Goal: Use online tool/utility: Utilize a website feature to perform a specific function

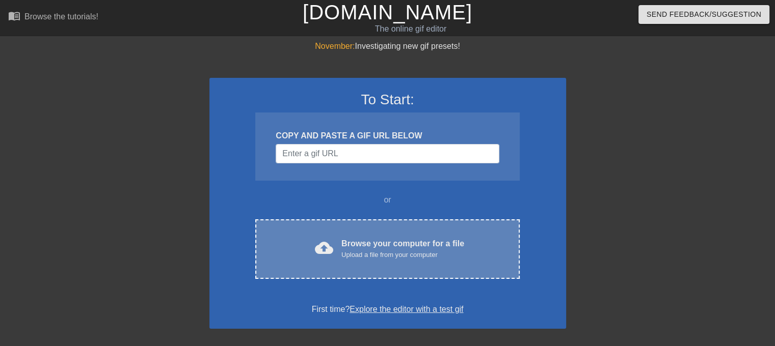
click at [348, 240] on div "Browse your computer for a file Upload a file from your computer" at bounding box center [402, 249] width 123 height 22
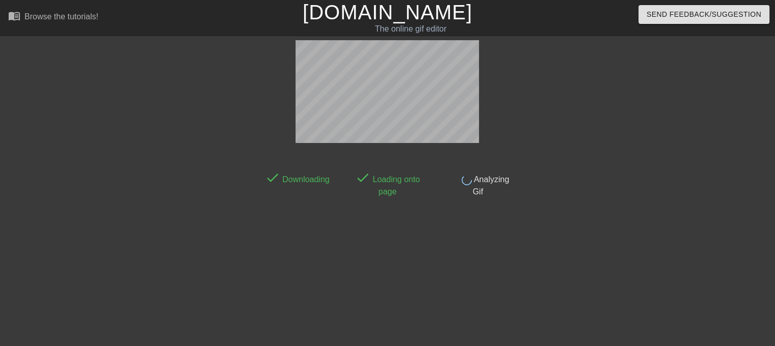
scroll to position [24, 0]
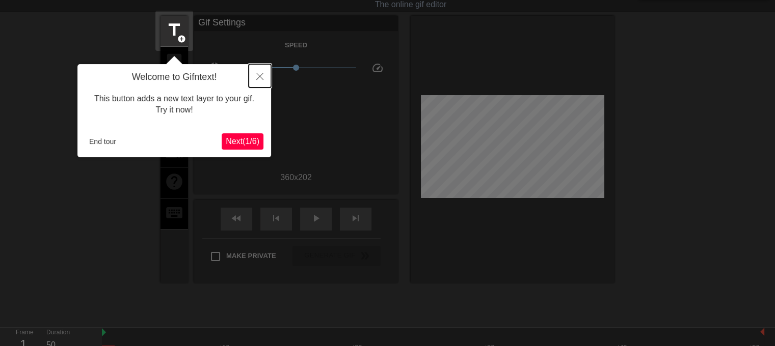
click at [259, 72] on button "Close" at bounding box center [260, 75] width 22 height 23
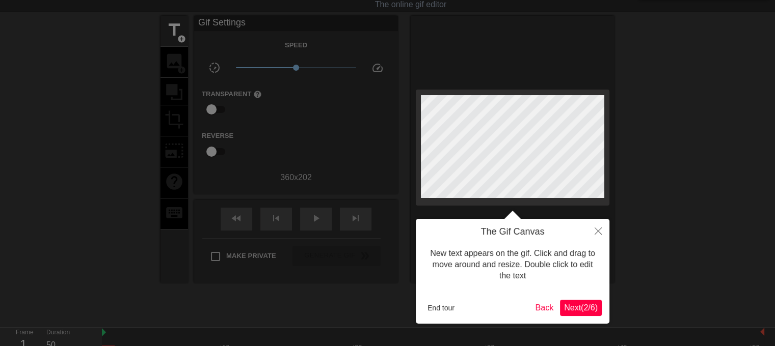
scroll to position [0, 0]
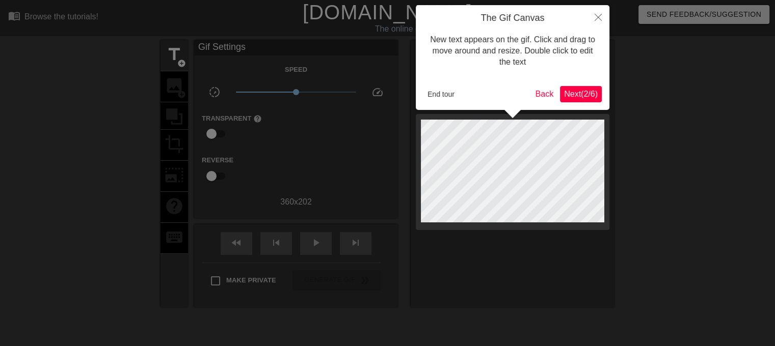
click at [577, 95] on span "Next ( 2 / 6 )" at bounding box center [581, 94] width 34 height 9
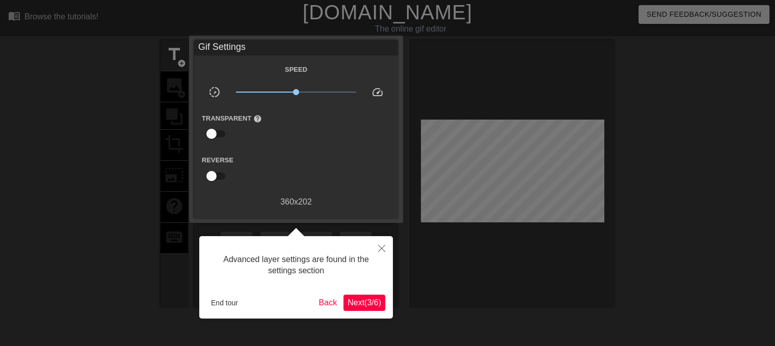
scroll to position [24, 0]
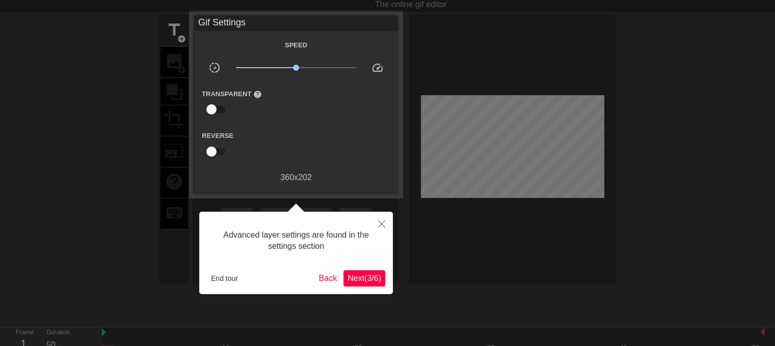
click at [363, 271] on div "End tour Back Next ( 3 / 6 )" at bounding box center [296, 279] width 178 height 16
click at [365, 278] on span "Next ( 3 / 6 )" at bounding box center [364, 278] width 34 height 9
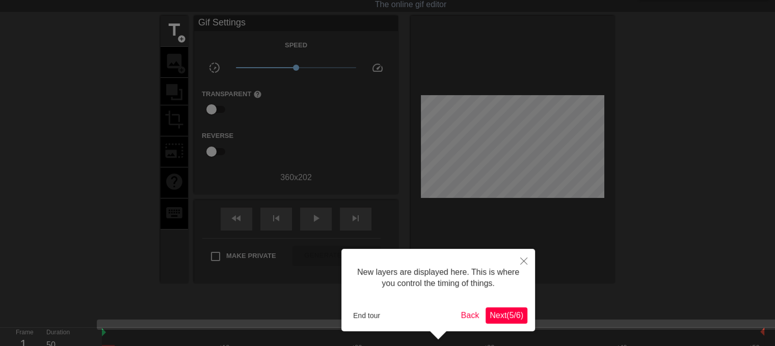
click at [517, 312] on span "Next ( 5 / 6 )" at bounding box center [507, 315] width 34 height 9
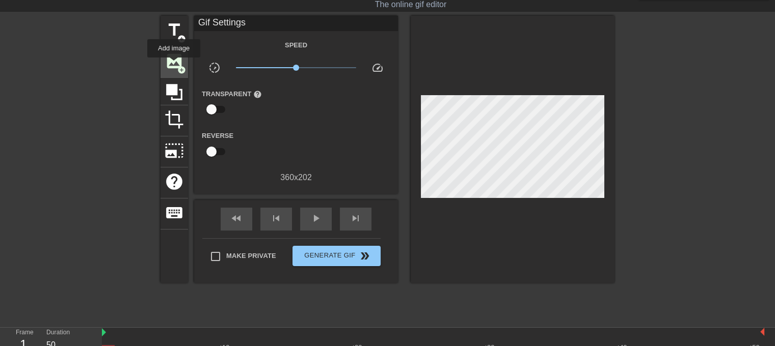
click at [174, 65] on span "image" at bounding box center [174, 60] width 19 height 19
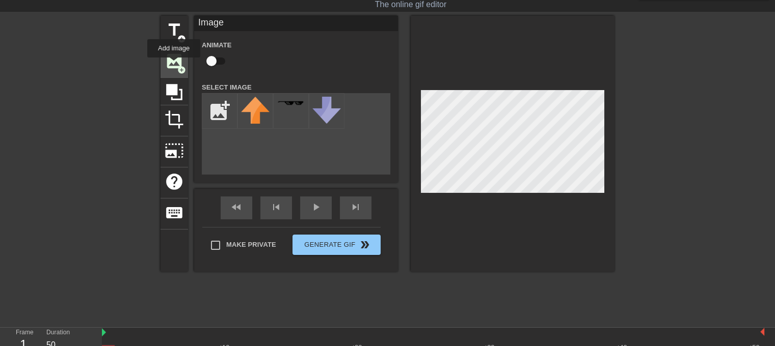
scroll to position [0, 0]
click at [219, 107] on input "file" at bounding box center [219, 111] width 35 height 35
type input "C:\fakepath\TOASTERHAPPY.png"
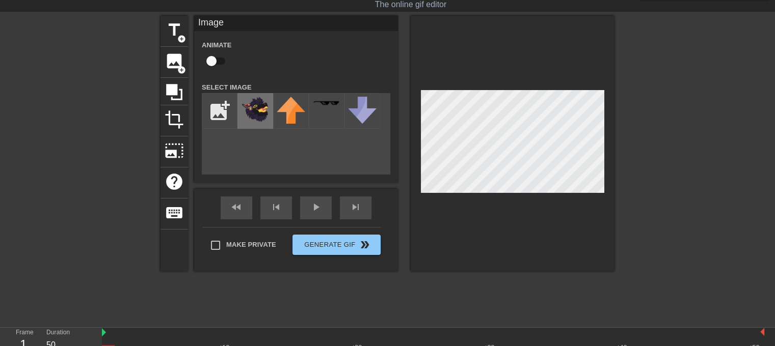
click at [253, 113] on img at bounding box center [255, 110] width 29 height 26
click at [328, 209] on div "play_arrow" at bounding box center [316, 208] width 32 height 23
click at [221, 58] on input "checkbox" at bounding box center [211, 60] width 58 height 19
checkbox input "true"
click at [320, 55] on div "Animate" at bounding box center [296, 55] width 204 height 32
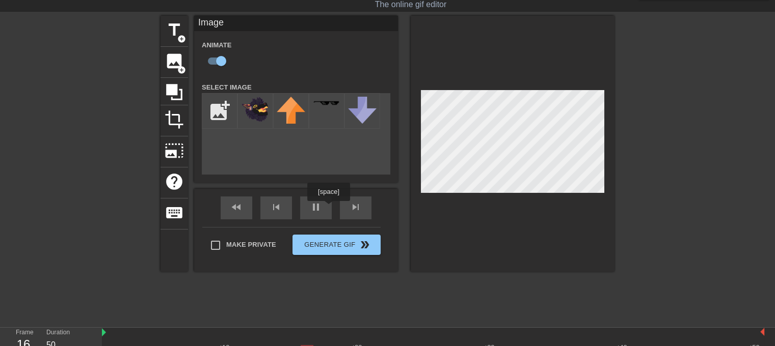
click at [314, 203] on div "fast_rewind skip_previous pause skip_next" at bounding box center [296, 208] width 166 height 38
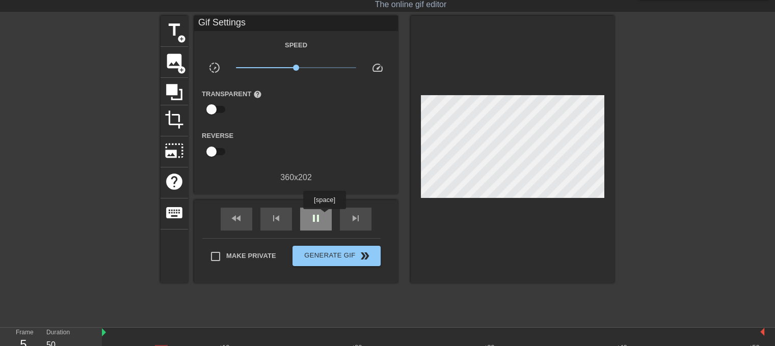
click at [324, 217] on div "pause" at bounding box center [316, 219] width 32 height 23
click at [323, 219] on div "play_arrow" at bounding box center [316, 219] width 32 height 23
click at [318, 220] on span "pause" at bounding box center [316, 218] width 12 height 12
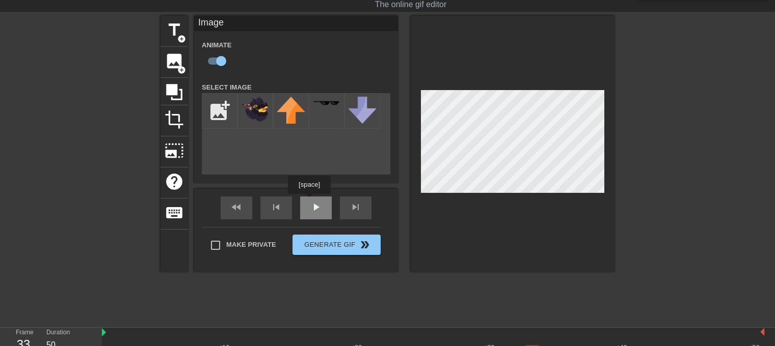
click at [309, 201] on div "fast_rewind skip_previous play_arrow skip_next" at bounding box center [296, 208] width 166 height 38
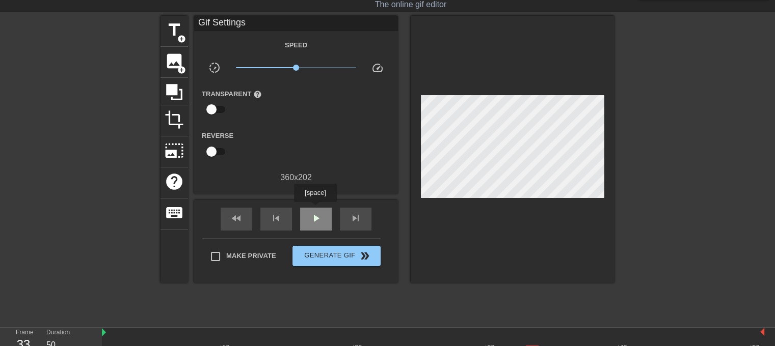
click at [315, 209] on div "play_arrow" at bounding box center [316, 219] width 32 height 23
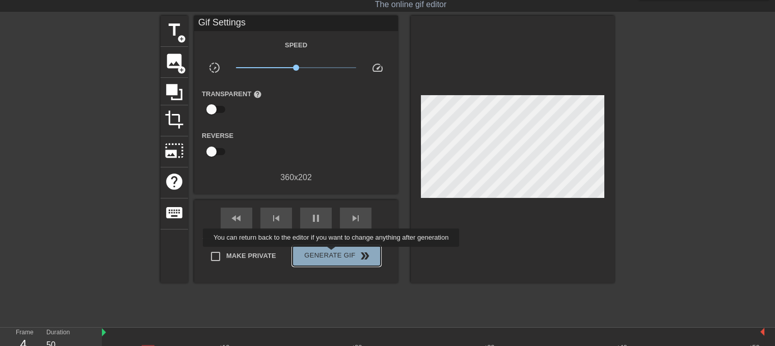
click at [332, 254] on span "Generate Gif double_arrow" at bounding box center [337, 256] width 80 height 12
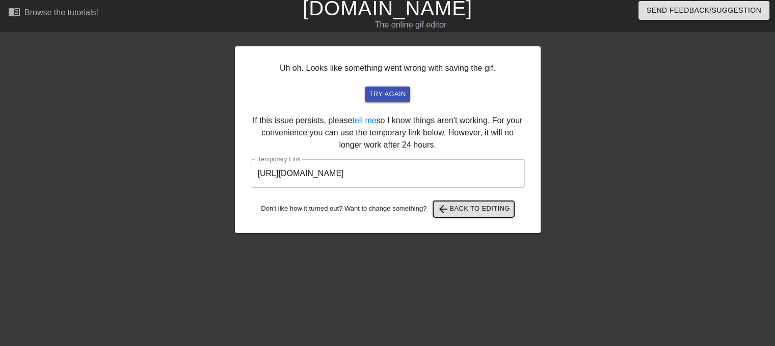
click at [445, 206] on span "arrow_back" at bounding box center [443, 209] width 12 height 12
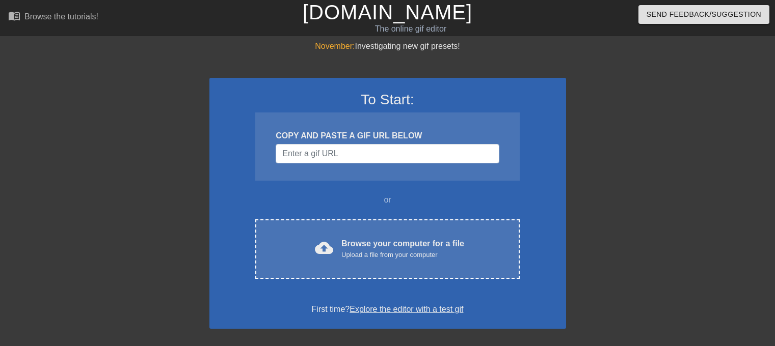
scroll to position [4, 0]
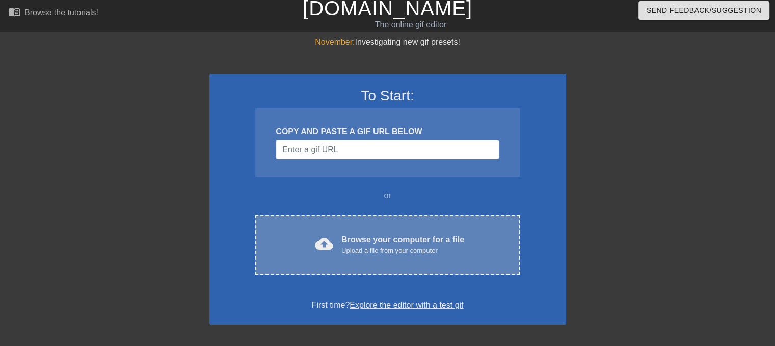
click at [391, 224] on div "cloud_upload Browse your computer for a file Upload a file from your computer C…" at bounding box center [387, 246] width 264 height 60
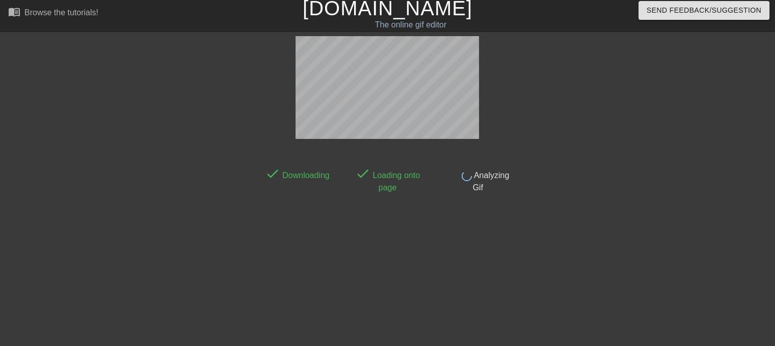
scroll to position [24, 0]
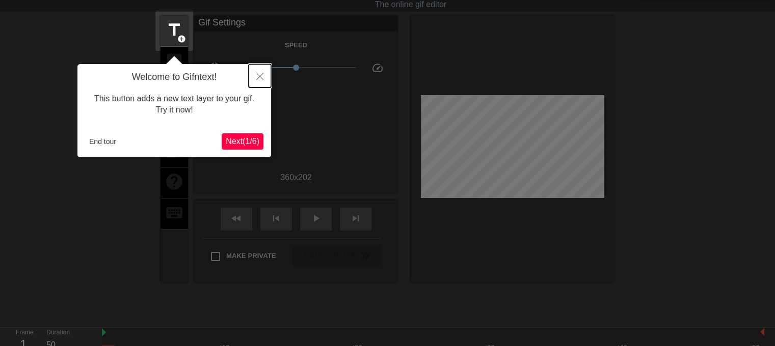
click at [259, 72] on button "Close" at bounding box center [260, 75] width 22 height 23
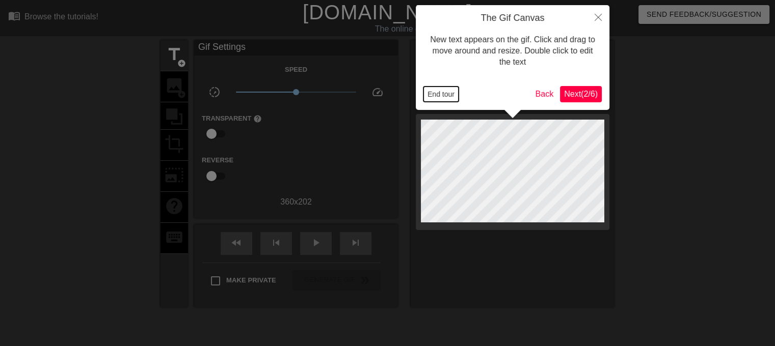
click at [444, 93] on button "End tour" at bounding box center [440, 94] width 35 height 15
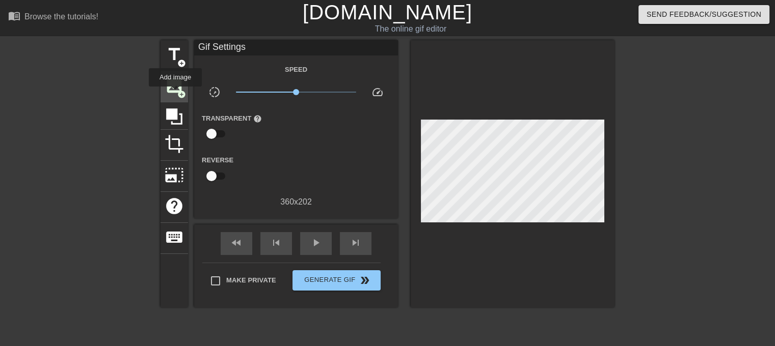
click at [175, 93] on span "image" at bounding box center [174, 85] width 19 height 19
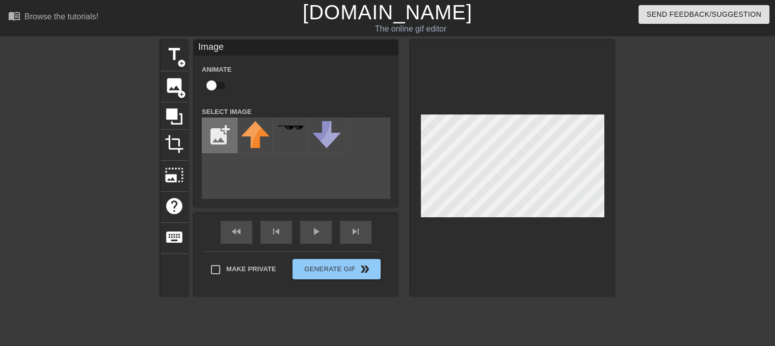
click at [225, 141] on input "file" at bounding box center [219, 135] width 35 height 35
type input "C:\fakepath\TOASTERHAPPY.png"
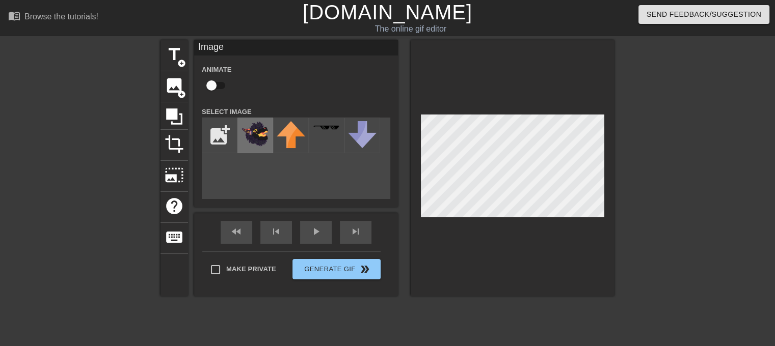
click at [249, 130] on img at bounding box center [255, 134] width 29 height 26
click at [214, 83] on input "checkbox" at bounding box center [211, 85] width 58 height 19
checkbox input "true"
click at [315, 233] on div "play_arrow" at bounding box center [316, 232] width 32 height 23
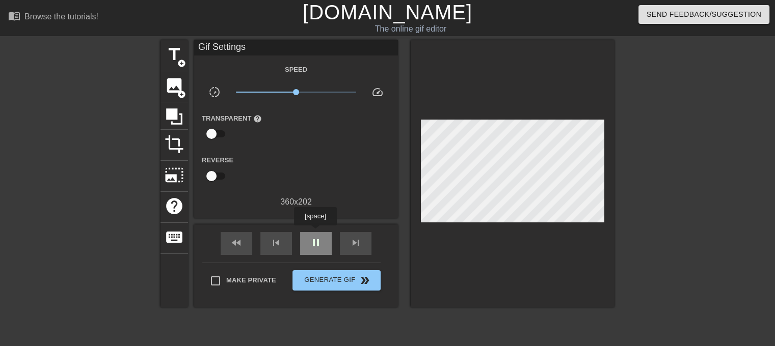
click at [315, 233] on div "pause" at bounding box center [316, 243] width 32 height 23
click at [267, 243] on div "skip_previous" at bounding box center [276, 243] width 32 height 23
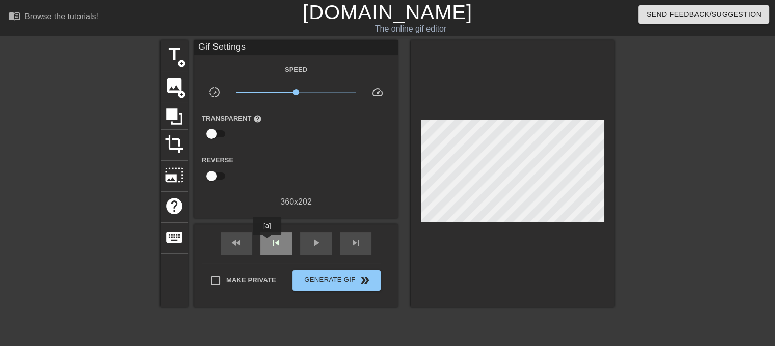
click at [267, 243] on div "skip_previous" at bounding box center [276, 243] width 32 height 23
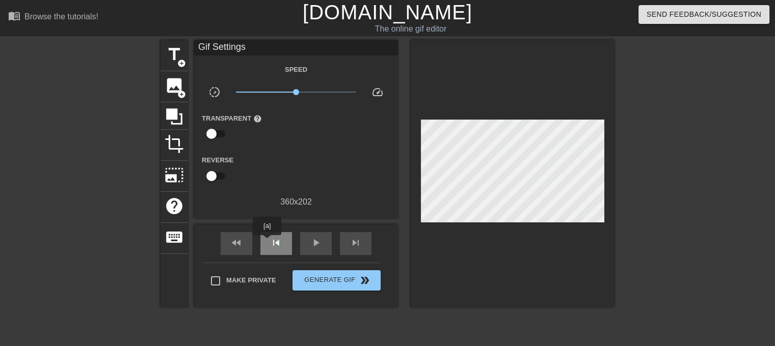
click at [267, 243] on div "skip_previous" at bounding box center [276, 243] width 32 height 23
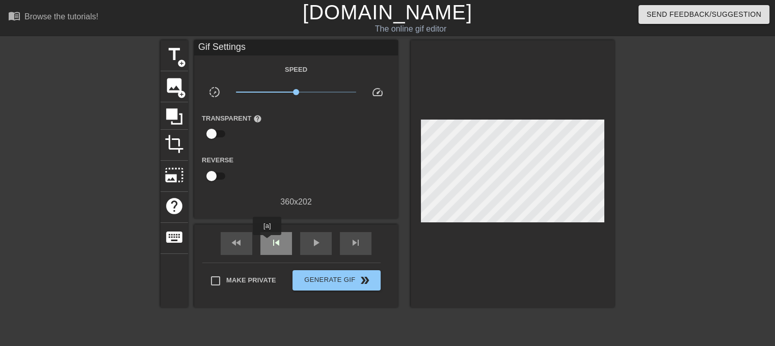
click at [267, 243] on div "skip_previous" at bounding box center [276, 243] width 32 height 23
click at [364, 245] on div "skip_next" at bounding box center [356, 243] width 32 height 23
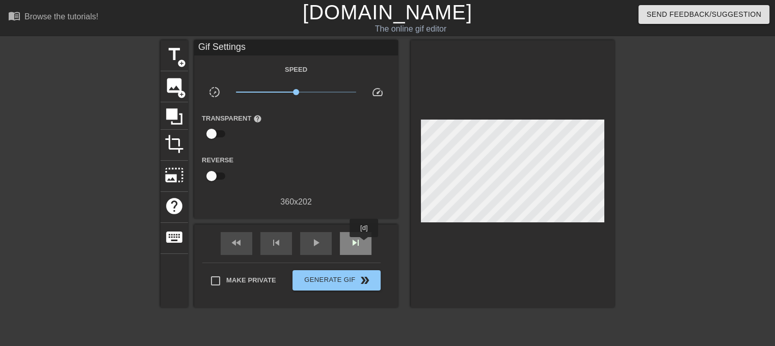
click at [364, 245] on div "skip_next" at bounding box center [356, 243] width 32 height 23
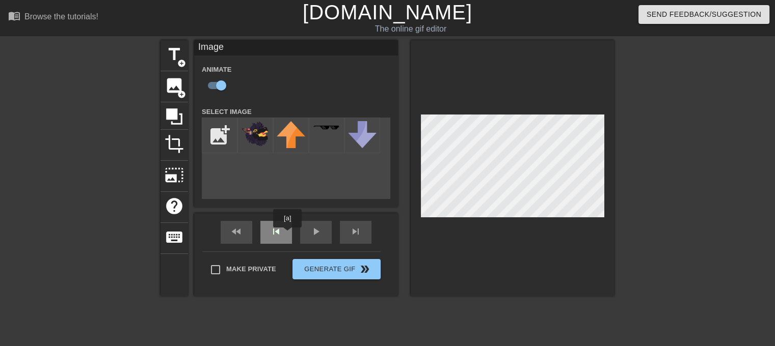
click at [287, 235] on div "skip_previous" at bounding box center [276, 232] width 32 height 23
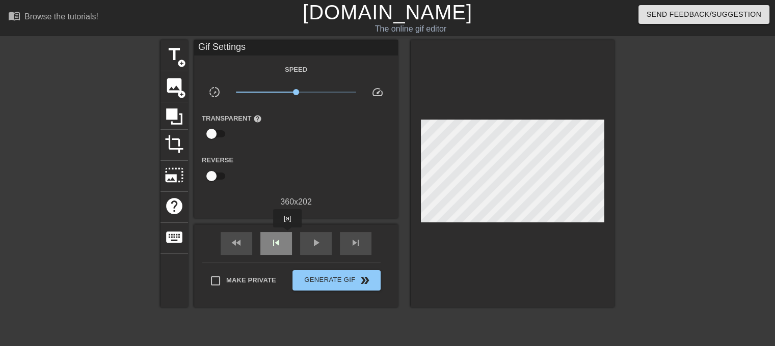
click at [287, 235] on div "skip_previous" at bounding box center [276, 243] width 32 height 23
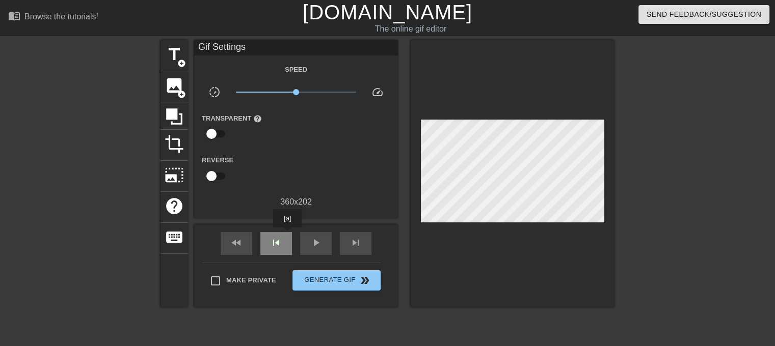
click at [287, 235] on div "skip_previous" at bounding box center [276, 243] width 32 height 23
click at [345, 231] on div "fast_rewind skip_previous play_arrow skip_next" at bounding box center [296, 244] width 166 height 38
click at [352, 234] on div "skip_next" at bounding box center [356, 243] width 32 height 23
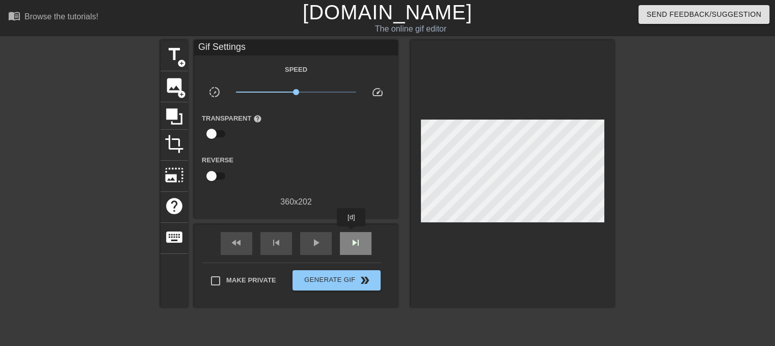
click at [352, 234] on div "skip_next" at bounding box center [356, 243] width 32 height 23
click at [281, 235] on div "skip_previous" at bounding box center [276, 243] width 32 height 23
click at [280, 235] on div "skip_previous" at bounding box center [276, 243] width 32 height 23
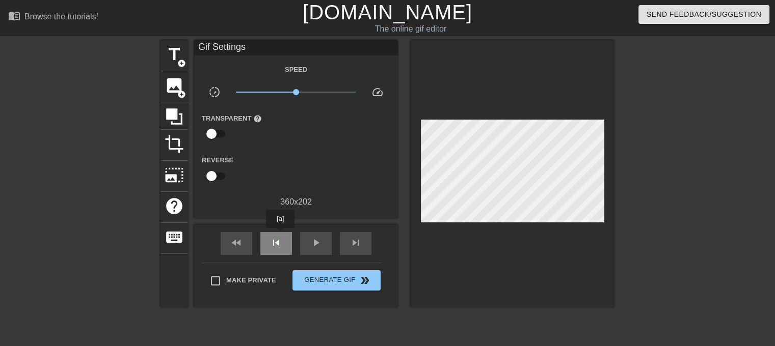
click at [280, 235] on div "skip_previous" at bounding box center [276, 243] width 32 height 23
click at [246, 240] on div "fast_rewind" at bounding box center [237, 243] width 32 height 23
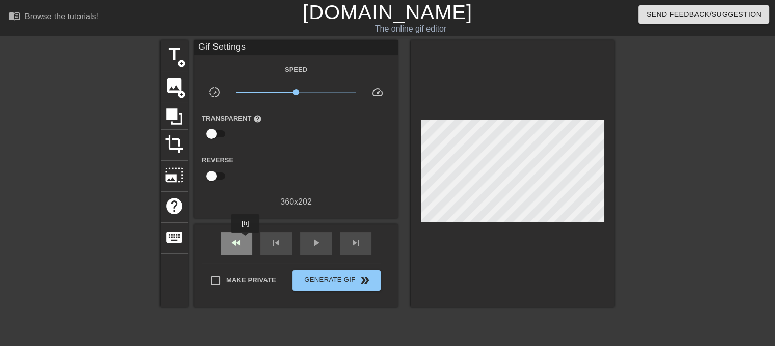
click at [245, 240] on div "fast_rewind" at bounding box center [237, 243] width 32 height 23
click at [312, 244] on span "play_arrow" at bounding box center [316, 243] width 12 height 12
click at [314, 243] on span "pause" at bounding box center [316, 243] width 12 height 12
click at [275, 239] on span "skip_previous" at bounding box center [276, 243] width 12 height 12
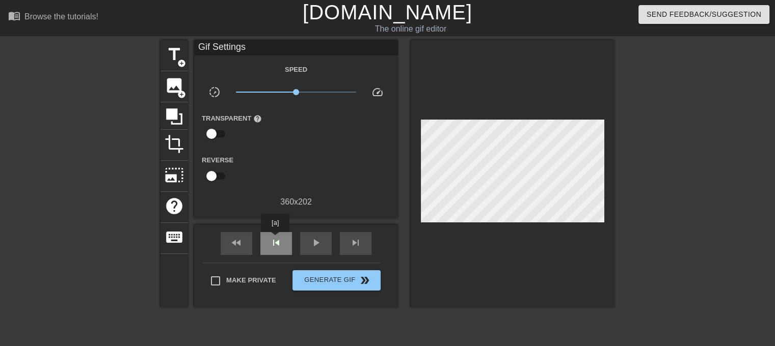
click at [275, 239] on span "skip_previous" at bounding box center [276, 243] width 12 height 12
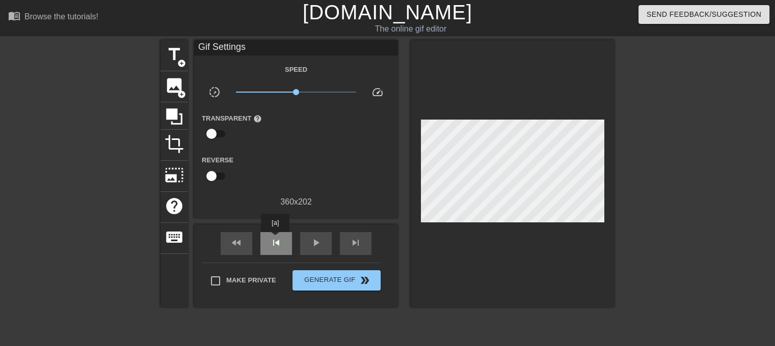
click at [275, 239] on span "skip_previous" at bounding box center [276, 243] width 12 height 12
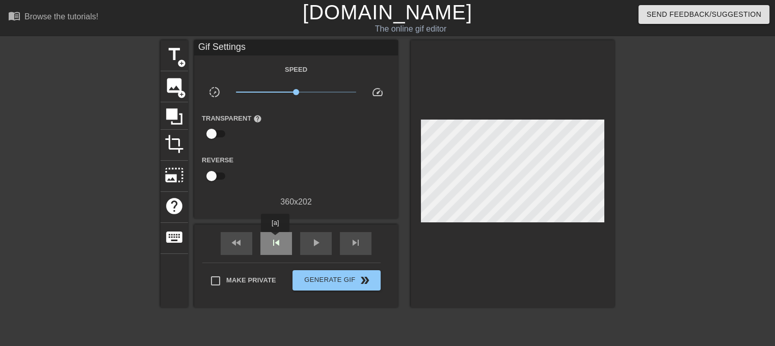
click at [275, 239] on span "skip_previous" at bounding box center [276, 243] width 12 height 12
click at [281, 237] on span "skip_previous" at bounding box center [276, 243] width 12 height 12
click at [357, 243] on span "skip_next" at bounding box center [356, 243] width 12 height 12
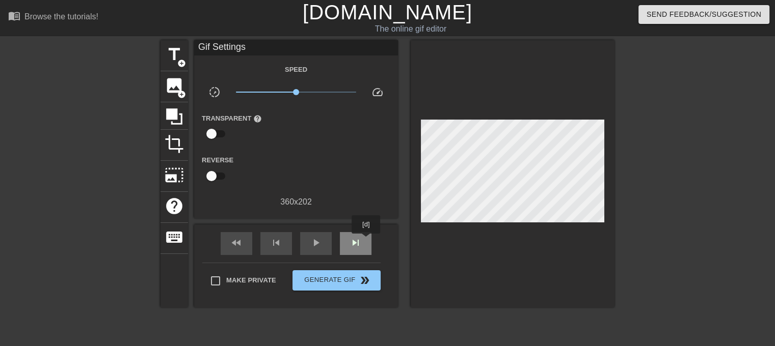
click at [366, 241] on div "skip_next" at bounding box center [356, 243] width 32 height 23
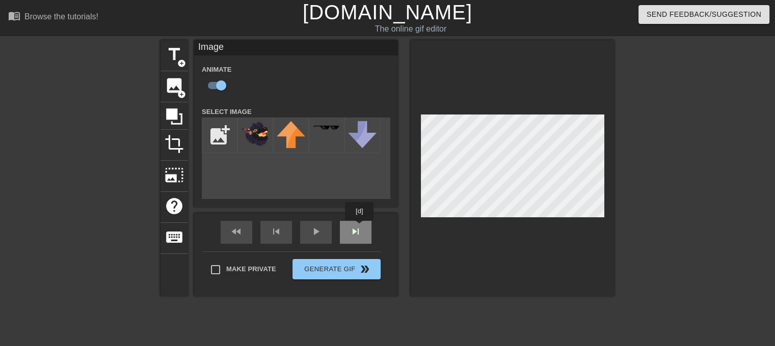
click at [360, 228] on div "fast_rewind skip_previous play_arrow skip_next" at bounding box center [296, 232] width 166 height 38
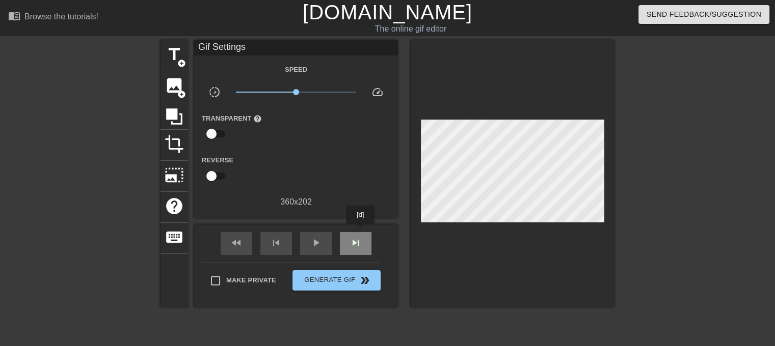
click at [361, 232] on div "skip_next" at bounding box center [356, 243] width 32 height 23
click at [282, 240] on span "skip_previous" at bounding box center [276, 243] width 12 height 12
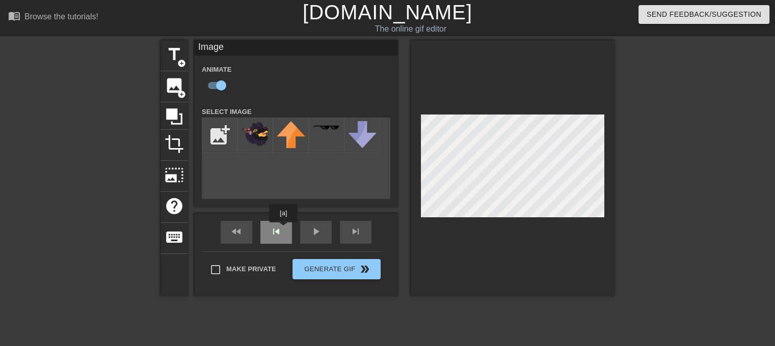
click at [282, 230] on div "fast_rewind skip_previous play_arrow skip_next" at bounding box center [296, 232] width 166 height 38
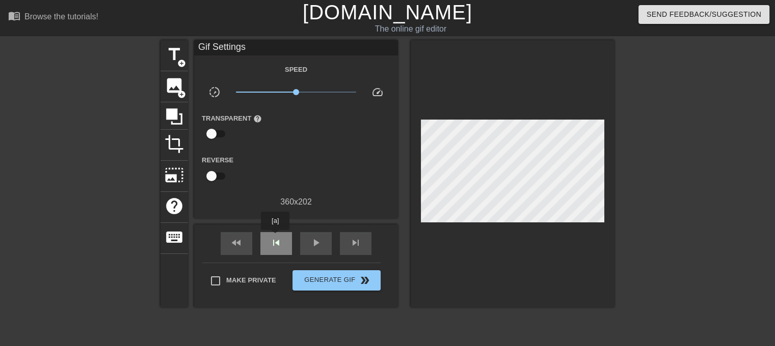
click at [275, 237] on span "skip_previous" at bounding box center [276, 243] width 12 height 12
click at [275, 238] on span "skip_previous" at bounding box center [276, 243] width 12 height 12
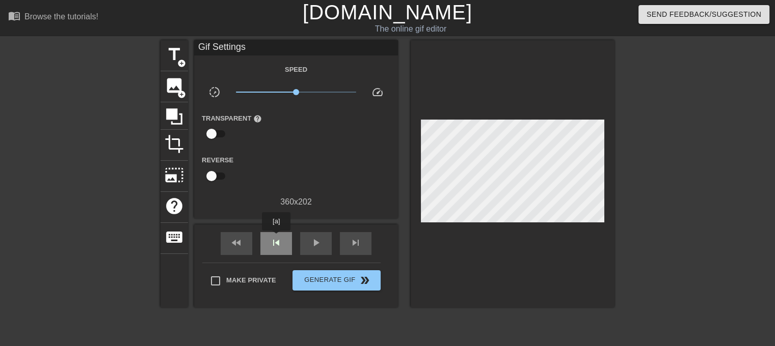
click at [277, 238] on span "skip_previous" at bounding box center [276, 243] width 12 height 12
click at [353, 242] on span "skip_next" at bounding box center [356, 243] width 12 height 12
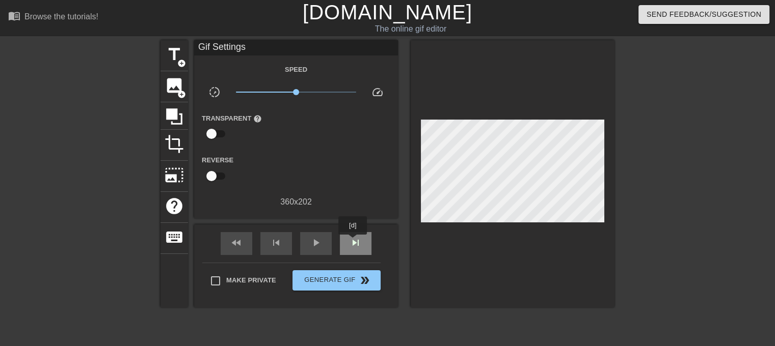
click at [354, 242] on span "skip_next" at bounding box center [356, 243] width 12 height 12
click at [355, 241] on span "skip_next" at bounding box center [356, 243] width 12 height 12
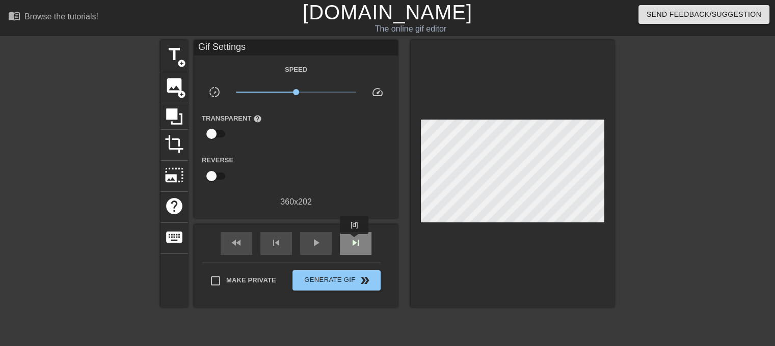
click at [355, 241] on span "skip_next" at bounding box center [356, 243] width 12 height 12
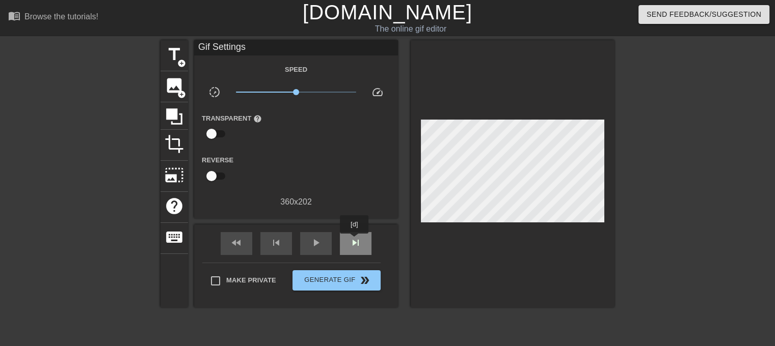
click at [355, 241] on span "skip_next" at bounding box center [356, 243] width 12 height 12
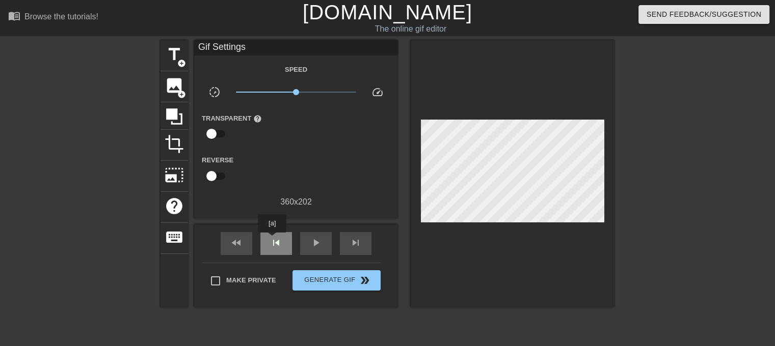
click at [275, 240] on span "skip_previous" at bounding box center [276, 243] width 12 height 12
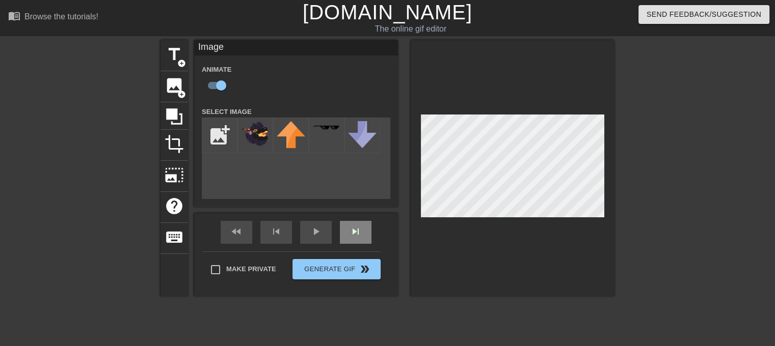
click at [359, 237] on span "skip_next" at bounding box center [356, 232] width 12 height 12
click at [348, 230] on div "fast_rewind skip_previous play_arrow skip_next" at bounding box center [296, 232] width 166 height 38
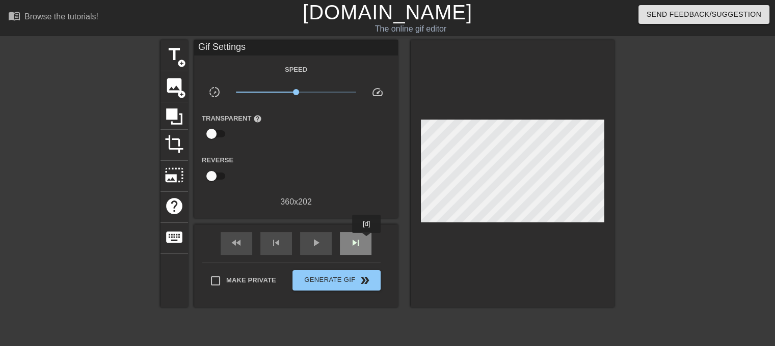
click at [367, 240] on div "skip_next" at bounding box center [356, 243] width 32 height 23
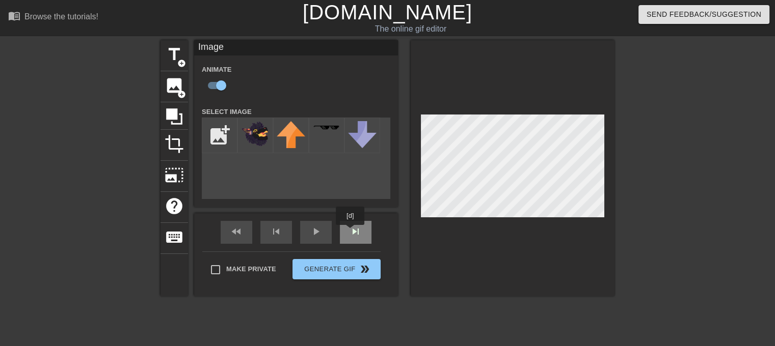
click at [352, 231] on div "fast_rewind skip_previous play_arrow skip_next" at bounding box center [296, 232] width 166 height 38
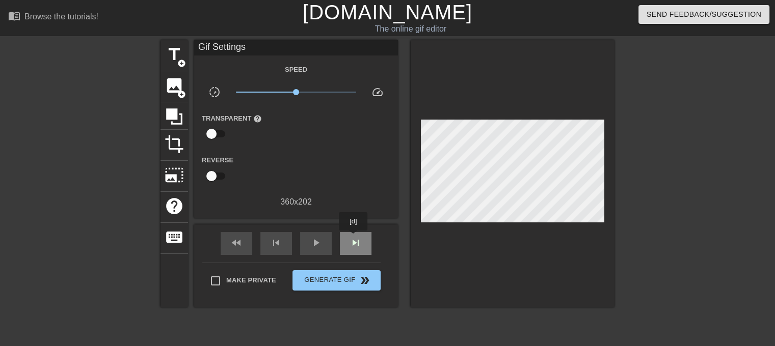
click at [354, 238] on span "skip_next" at bounding box center [356, 243] width 12 height 12
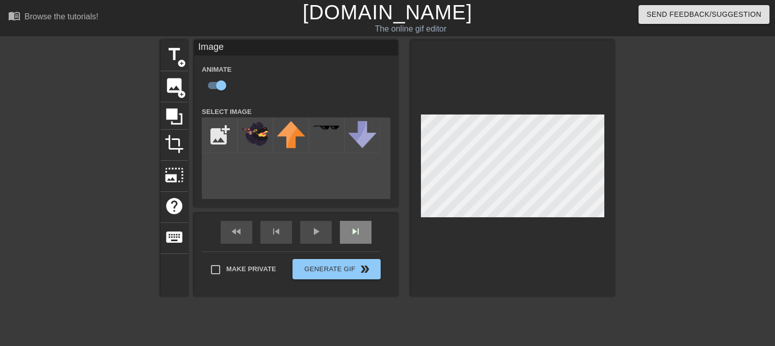
click at [365, 232] on div "skip_next" at bounding box center [356, 232] width 32 height 23
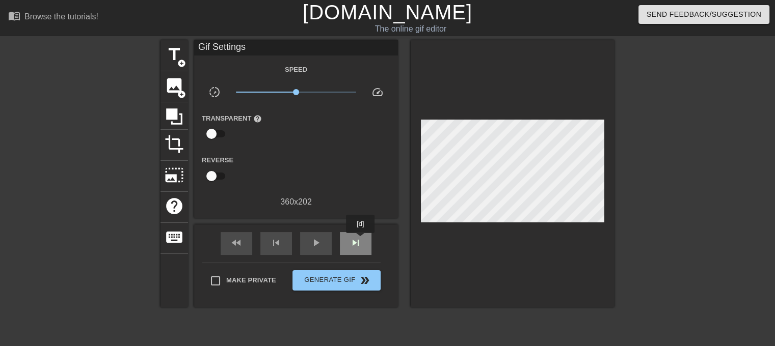
click at [361, 240] on span "skip_next" at bounding box center [356, 243] width 12 height 12
click at [285, 244] on div "skip_previous" at bounding box center [276, 243] width 32 height 23
click at [277, 243] on span "skip_previous" at bounding box center [276, 243] width 12 height 12
click at [353, 249] on div "skip_next" at bounding box center [356, 243] width 32 height 23
click at [355, 249] on div "skip_next" at bounding box center [356, 243] width 32 height 23
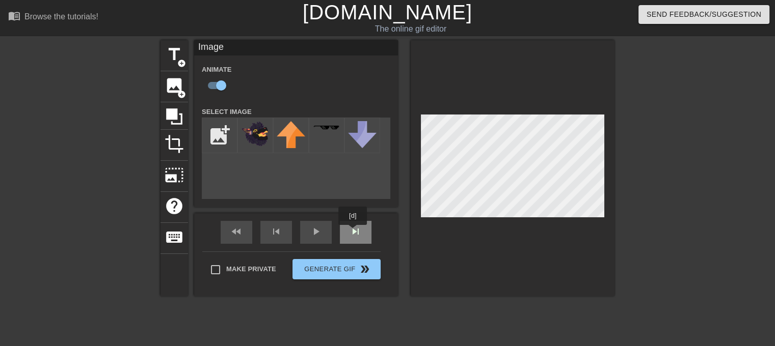
click at [369, 232] on div "skip_next" at bounding box center [356, 232] width 32 height 23
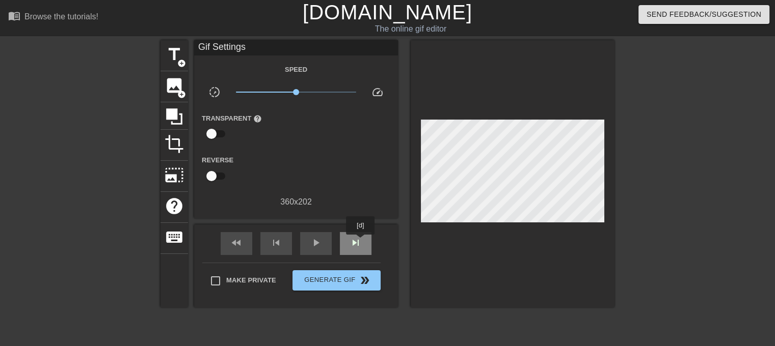
click at [361, 242] on span "skip_next" at bounding box center [356, 243] width 12 height 12
click at [363, 238] on div "skip_next" at bounding box center [356, 243] width 32 height 23
drag, startPoint x: 276, startPoint y: 238, endPoint x: 422, endPoint y: 231, distance: 145.9
click at [276, 239] on span "skip_previous" at bounding box center [276, 243] width 12 height 12
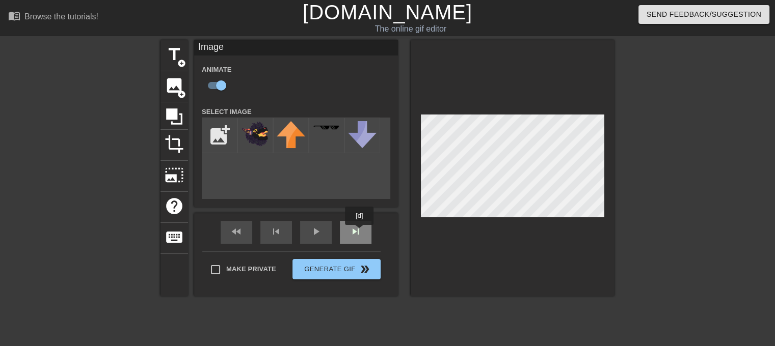
click at [357, 232] on div "skip_next" at bounding box center [356, 232] width 32 height 23
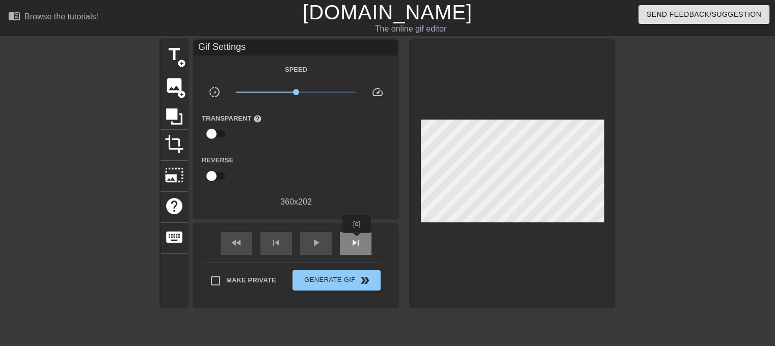
click at [357, 240] on span "skip_next" at bounding box center [356, 243] width 12 height 12
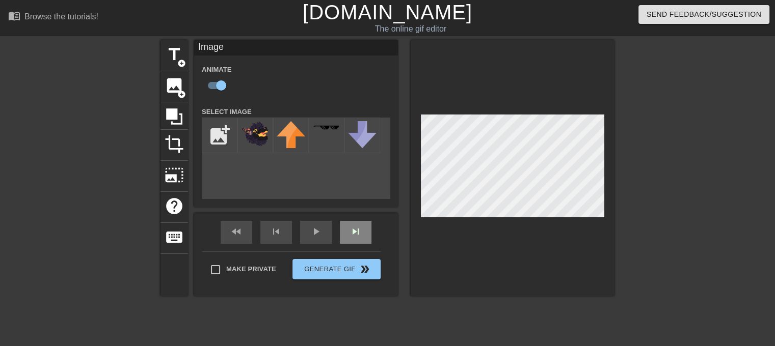
click at [365, 232] on div "skip_next" at bounding box center [356, 232] width 32 height 23
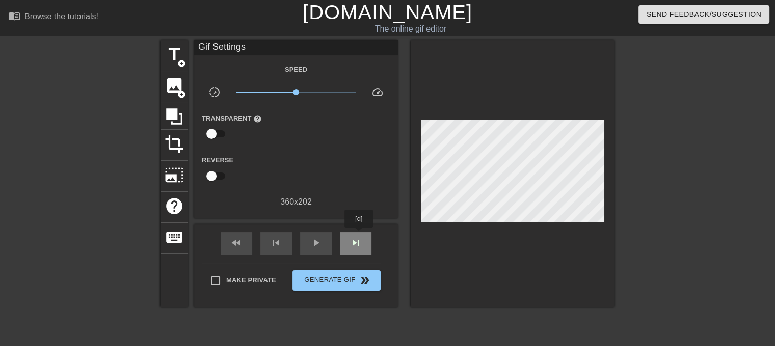
click at [358, 237] on span "skip_next" at bounding box center [356, 243] width 12 height 12
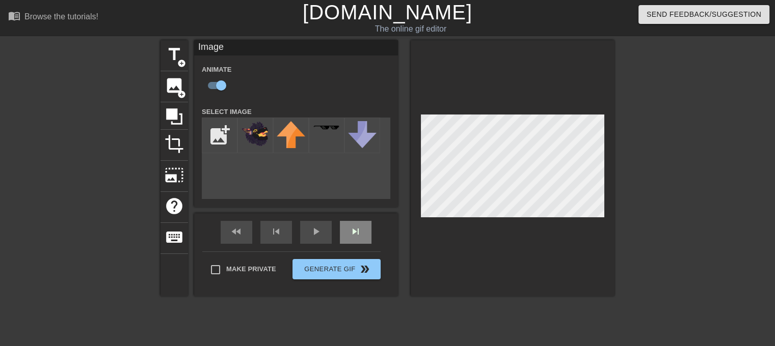
click at [356, 231] on div "skip_next" at bounding box center [356, 232] width 32 height 23
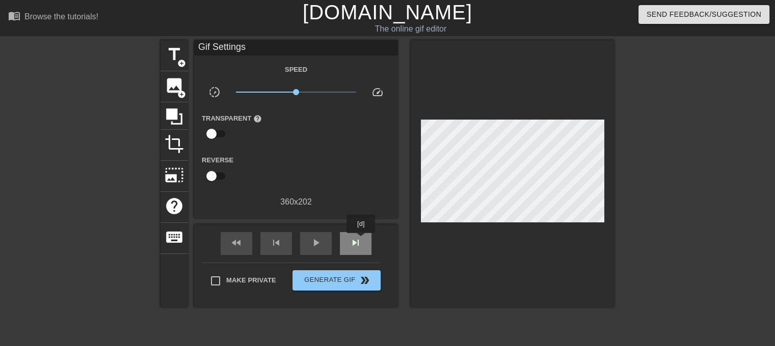
click at [362, 248] on div "skip_next" at bounding box center [356, 243] width 32 height 23
click at [363, 244] on div "skip_next" at bounding box center [356, 243] width 32 height 23
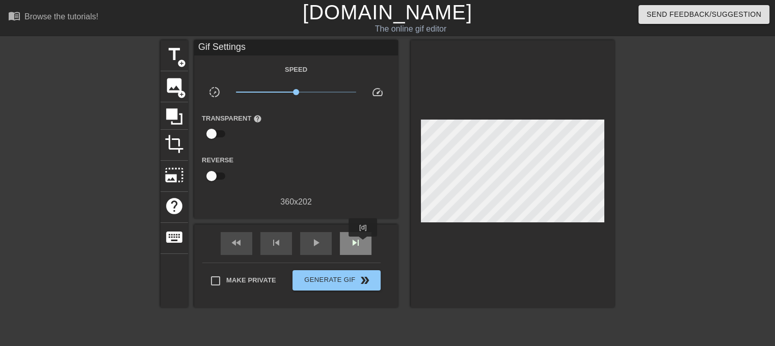
click at [363, 244] on div "skip_next" at bounding box center [356, 243] width 32 height 23
click at [324, 244] on div "play_arrow" at bounding box center [316, 243] width 32 height 23
click at [323, 242] on div "pause" at bounding box center [316, 243] width 32 height 23
click at [319, 246] on span "play_arrow" at bounding box center [316, 243] width 12 height 12
click at [321, 241] on span "pause" at bounding box center [316, 243] width 12 height 12
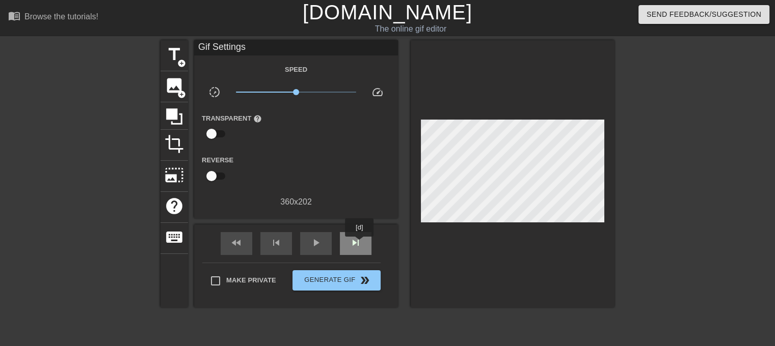
click at [359, 245] on span "skip_next" at bounding box center [356, 243] width 12 height 12
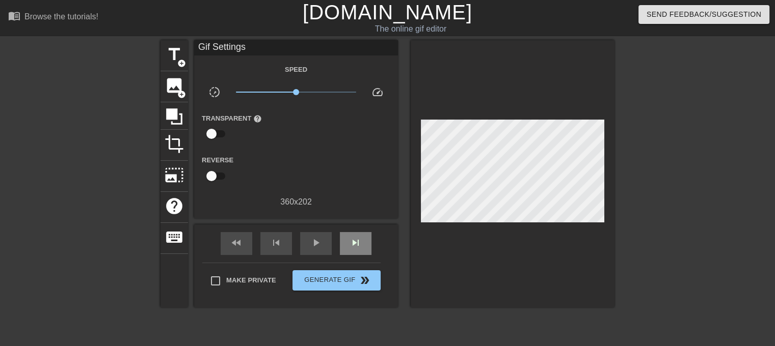
click at [357, 229] on div "fast_rewind skip_previous play_arrow skip_next" at bounding box center [296, 244] width 166 height 38
click at [285, 243] on div "skip_previous" at bounding box center [276, 243] width 32 height 23
click at [355, 244] on span "skip_next" at bounding box center [356, 243] width 12 height 12
click at [357, 245] on span "skip_next" at bounding box center [356, 243] width 12 height 12
click at [363, 237] on div "skip_next" at bounding box center [356, 243] width 32 height 23
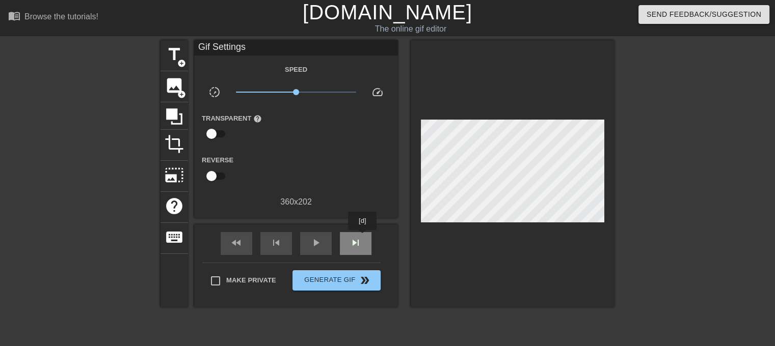
click at [363, 237] on div "skip_next" at bounding box center [356, 243] width 32 height 23
click at [363, 238] on div "skip_next" at bounding box center [356, 243] width 32 height 23
click at [362, 238] on div "skip_next" at bounding box center [356, 243] width 32 height 23
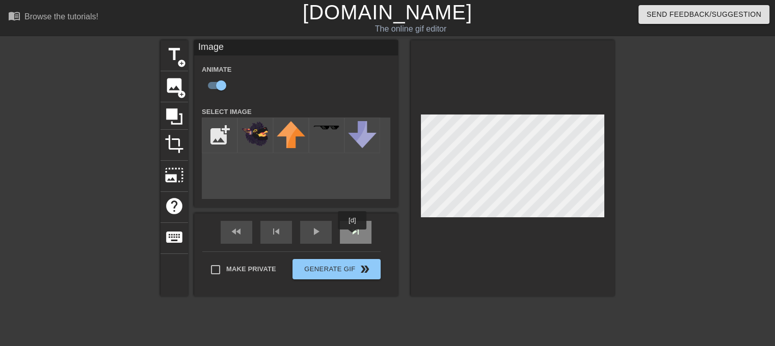
click at [357, 233] on div "skip_next" at bounding box center [356, 232] width 32 height 23
click at [357, 238] on div "skip_next" at bounding box center [356, 232] width 32 height 23
click at [362, 236] on div "skip_next" at bounding box center [356, 232] width 32 height 23
click at [275, 237] on span "skip_previous" at bounding box center [276, 232] width 12 height 12
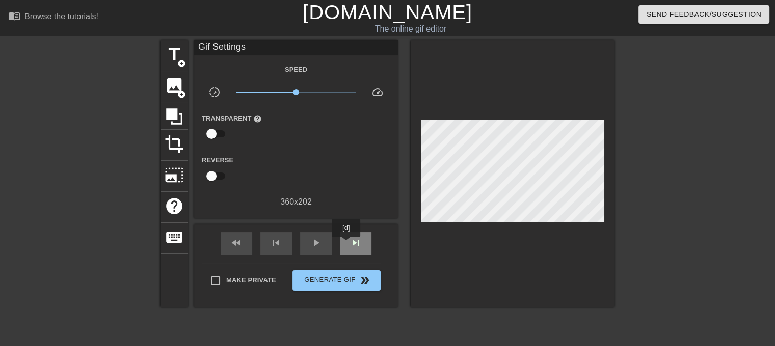
click at [353, 245] on span "skip_next" at bounding box center [356, 243] width 12 height 12
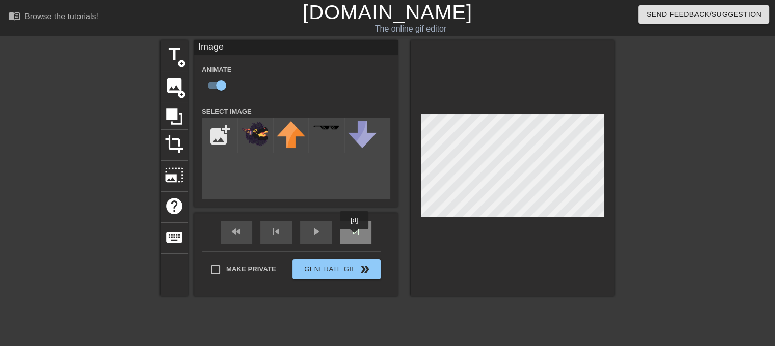
click at [355, 237] on span "skip_next" at bounding box center [356, 232] width 12 height 12
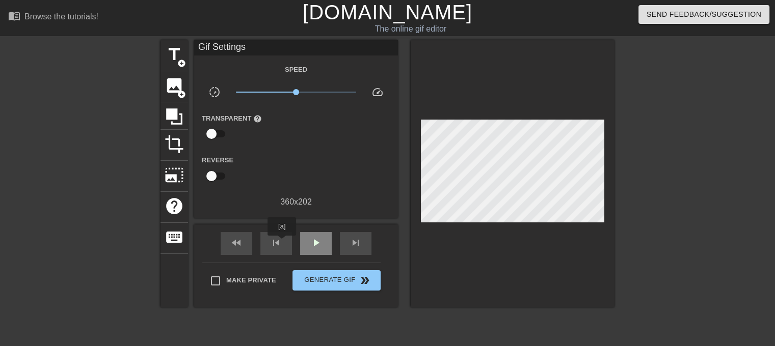
drag, startPoint x: 284, startPoint y: 243, endPoint x: 328, endPoint y: 243, distance: 44.3
click at [285, 242] on div "skip_previous" at bounding box center [276, 243] width 32 height 23
click at [365, 241] on div "skip_next" at bounding box center [356, 243] width 32 height 23
click at [364, 241] on div "skip_next" at bounding box center [356, 243] width 32 height 23
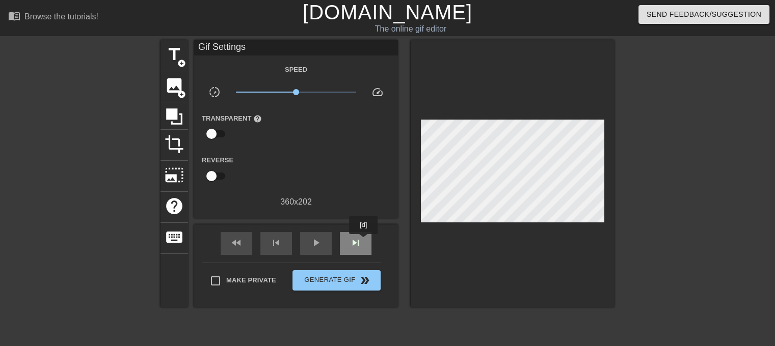
click at [364, 241] on div "skip_next" at bounding box center [356, 243] width 32 height 23
click at [289, 242] on div "skip_previous" at bounding box center [276, 243] width 32 height 23
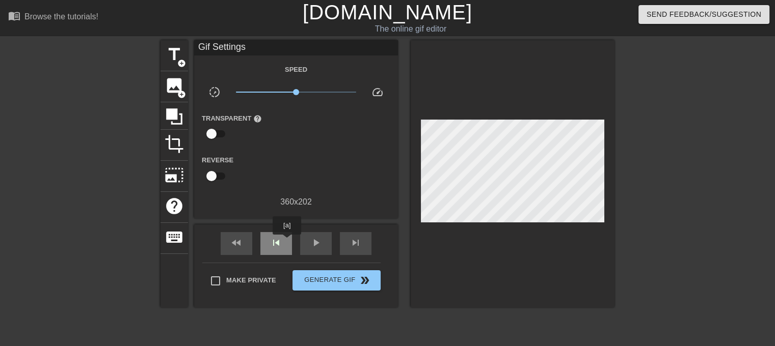
click at [287, 242] on div "skip_previous" at bounding box center [276, 243] width 32 height 23
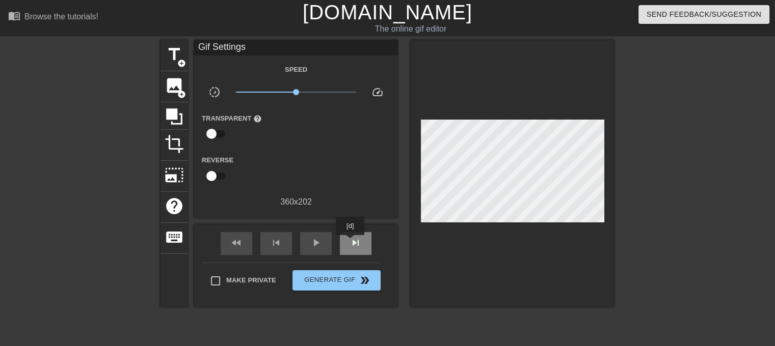
click at [351, 243] on span "skip_next" at bounding box center [356, 243] width 12 height 12
click at [355, 243] on span "skip_next" at bounding box center [356, 243] width 12 height 12
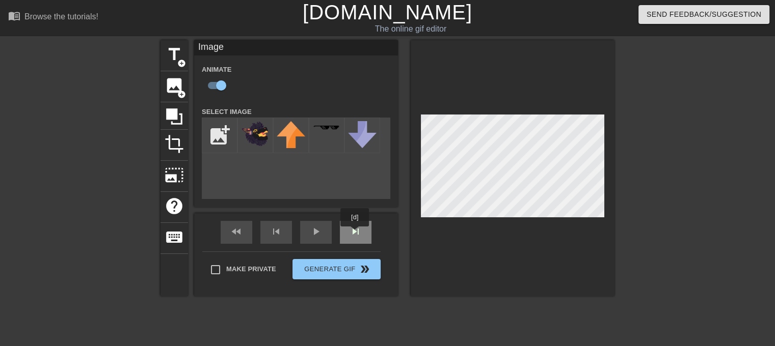
click at [355, 234] on div "skip_next" at bounding box center [356, 232] width 32 height 23
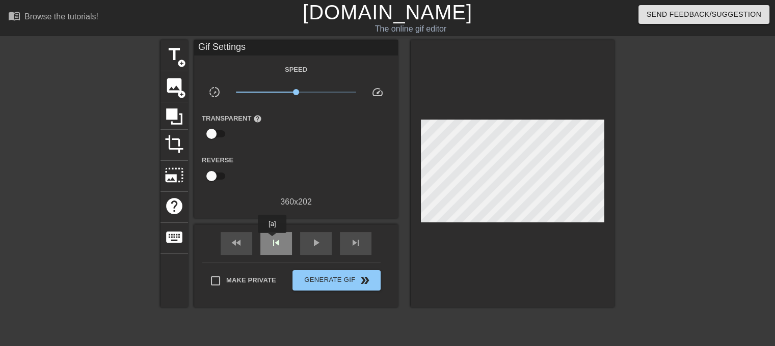
click at [272, 240] on span "skip_previous" at bounding box center [276, 243] width 12 height 12
click at [364, 245] on div "skip_next" at bounding box center [356, 243] width 32 height 23
click at [357, 244] on span "skip_next" at bounding box center [356, 243] width 12 height 12
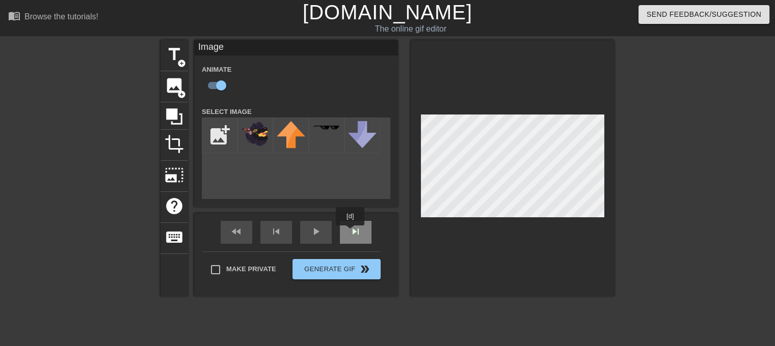
click at [351, 232] on div "skip_next" at bounding box center [356, 232] width 32 height 23
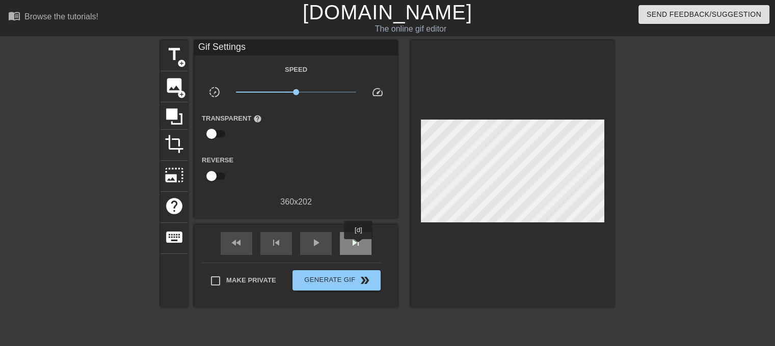
click at [359, 247] on span "skip_next" at bounding box center [356, 243] width 12 height 12
click at [366, 238] on div "skip_next" at bounding box center [356, 243] width 32 height 23
click at [363, 241] on div "skip_next" at bounding box center [356, 243] width 32 height 23
click at [363, 230] on div "fast_rewind skip_previous play_arrow skip_next" at bounding box center [296, 244] width 166 height 38
click at [359, 241] on span "skip_next" at bounding box center [356, 243] width 12 height 12
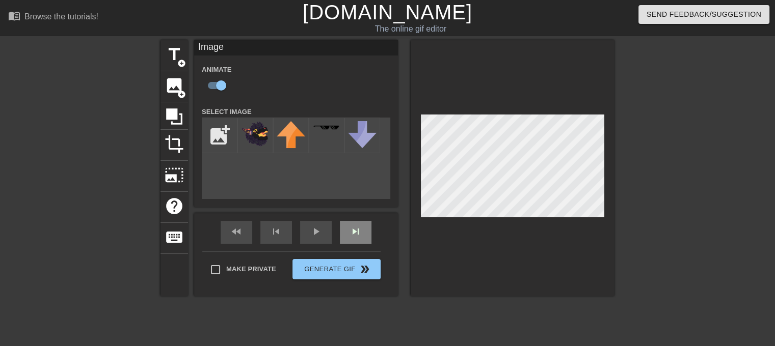
click at [362, 227] on div "fast_rewind skip_previous play_arrow skip_next" at bounding box center [296, 232] width 166 height 38
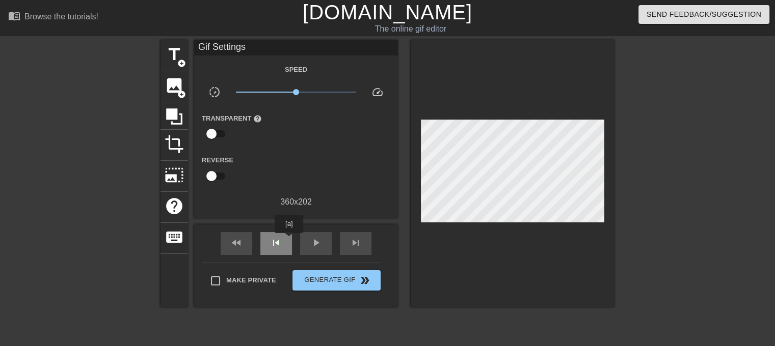
click at [289, 240] on div "skip_previous" at bounding box center [276, 243] width 32 height 23
click at [351, 242] on span "skip_next" at bounding box center [356, 243] width 12 height 12
click at [357, 242] on span "skip_next" at bounding box center [356, 243] width 12 height 12
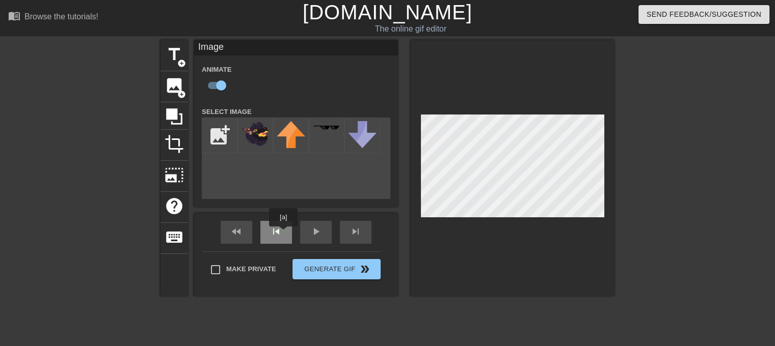
drag, startPoint x: 283, startPoint y: 234, endPoint x: 291, endPoint y: 235, distance: 8.2
click at [283, 234] on div "skip_previous" at bounding box center [276, 232] width 32 height 23
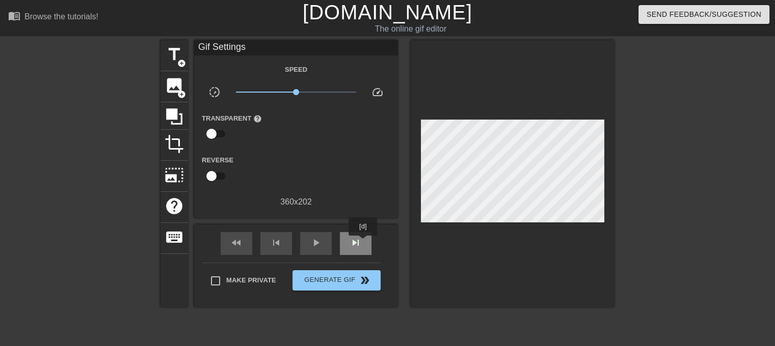
click at [363, 243] on div "skip_next" at bounding box center [356, 243] width 32 height 23
click at [363, 244] on div "skip_next" at bounding box center [356, 243] width 32 height 23
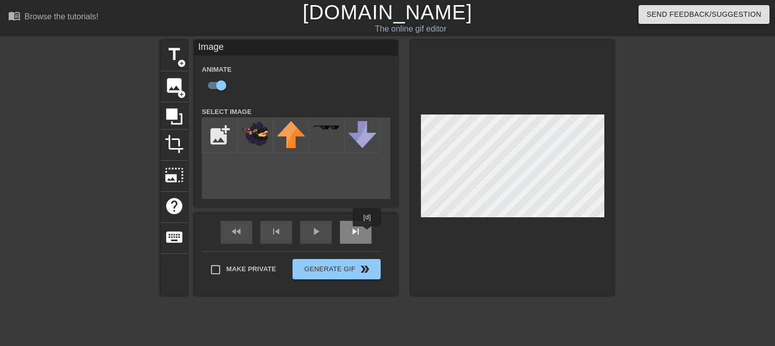
click at [367, 234] on div "skip_next" at bounding box center [356, 232] width 32 height 23
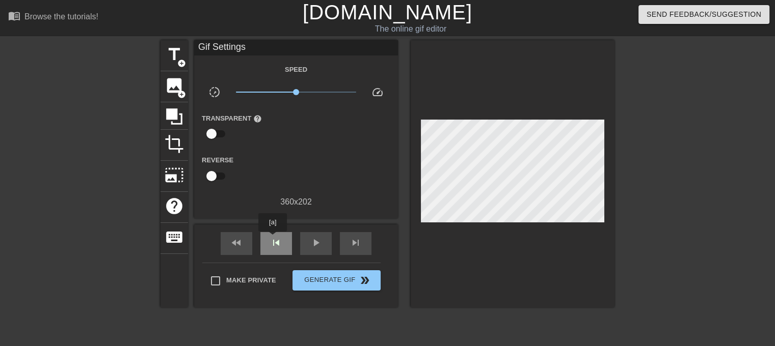
click at [273, 239] on span "skip_previous" at bounding box center [276, 243] width 12 height 12
click at [359, 245] on span "skip_next" at bounding box center [356, 243] width 12 height 12
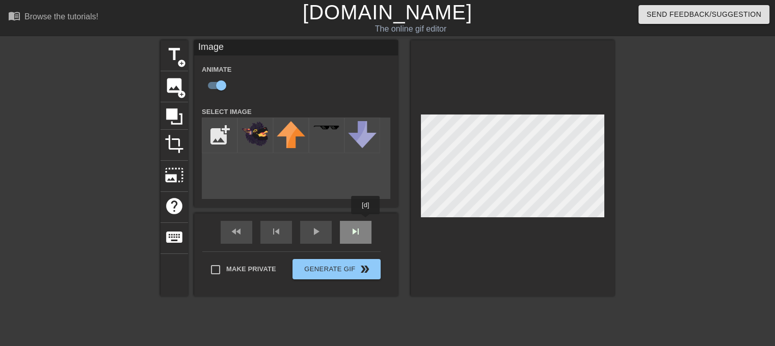
click at [360, 231] on div "skip_next" at bounding box center [356, 232] width 32 height 23
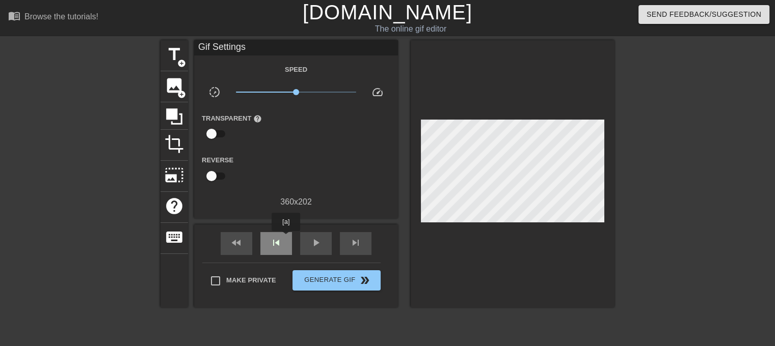
click at [286, 238] on div "skip_previous" at bounding box center [276, 243] width 32 height 23
click at [353, 245] on span "skip_next" at bounding box center [356, 243] width 12 height 12
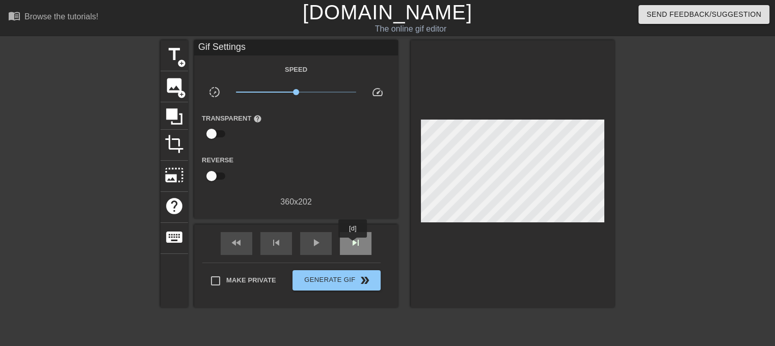
click at [353, 245] on span "skip_next" at bounding box center [356, 243] width 12 height 12
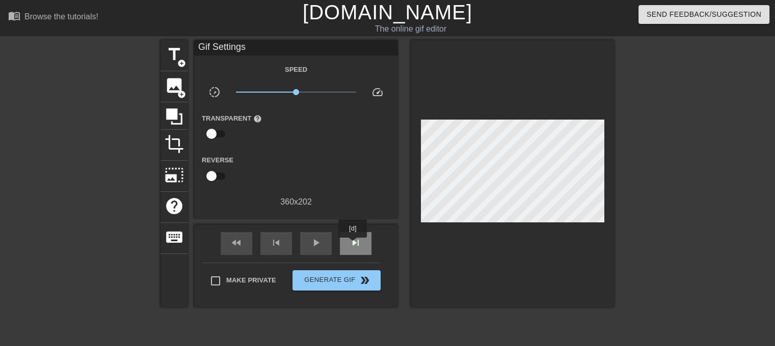
click at [353, 245] on span "skip_next" at bounding box center [356, 243] width 12 height 12
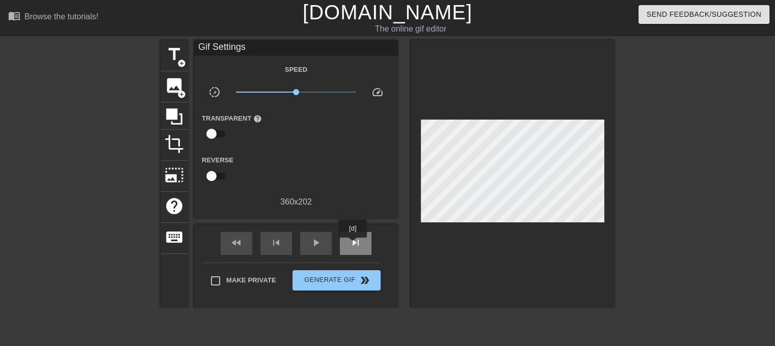
click at [353, 245] on span "skip_next" at bounding box center [356, 243] width 12 height 12
click at [323, 245] on div "play_arrow" at bounding box center [316, 243] width 32 height 23
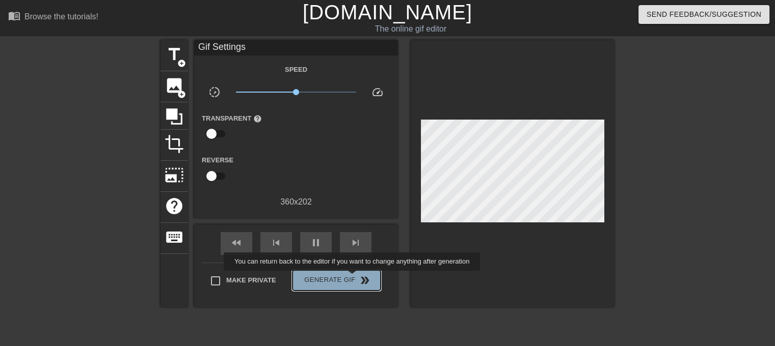
click at [353, 278] on span "Generate Gif double_arrow" at bounding box center [337, 281] width 80 height 12
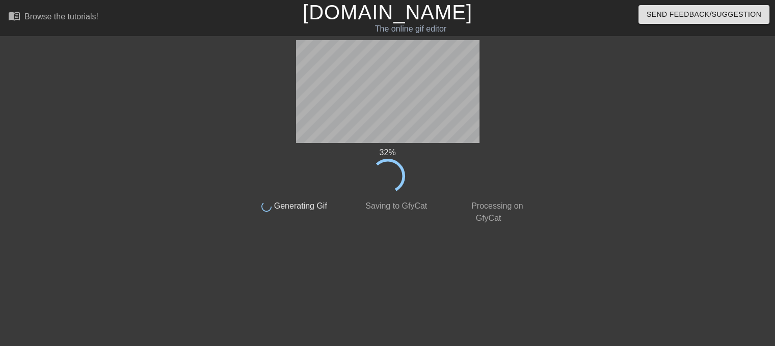
click at [442, 211] on div "done Processing on GfyCat" at bounding box center [488, 209] width 101 height 31
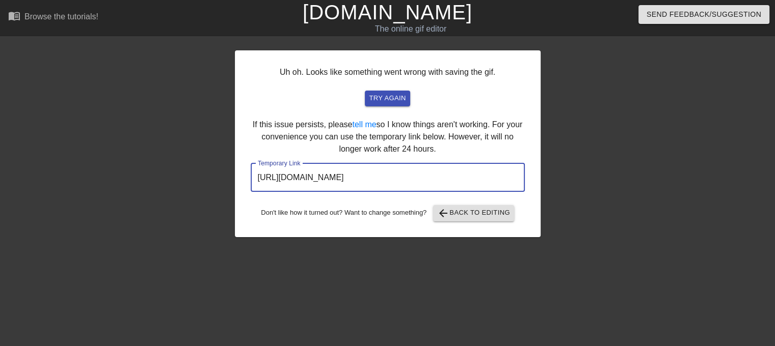
drag, startPoint x: 489, startPoint y: 178, endPoint x: 239, endPoint y: 165, distance: 250.5
click at [239, 165] on div "Uh oh. Looks like something went wrong with saving the gif. try again If this i…" at bounding box center [388, 143] width 306 height 187
